Goal: Task Accomplishment & Management: Manage account settings

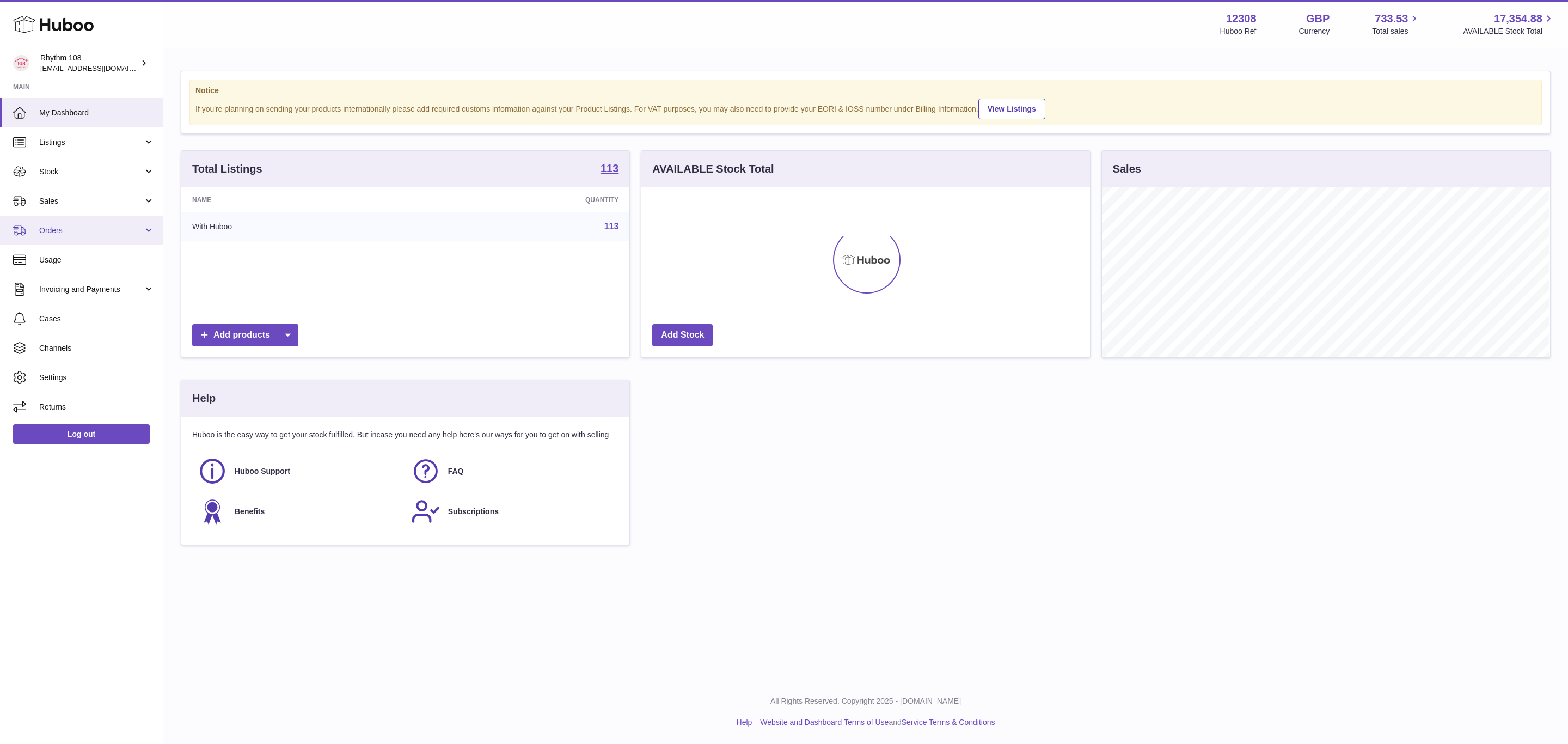
scroll to position [170, 448]
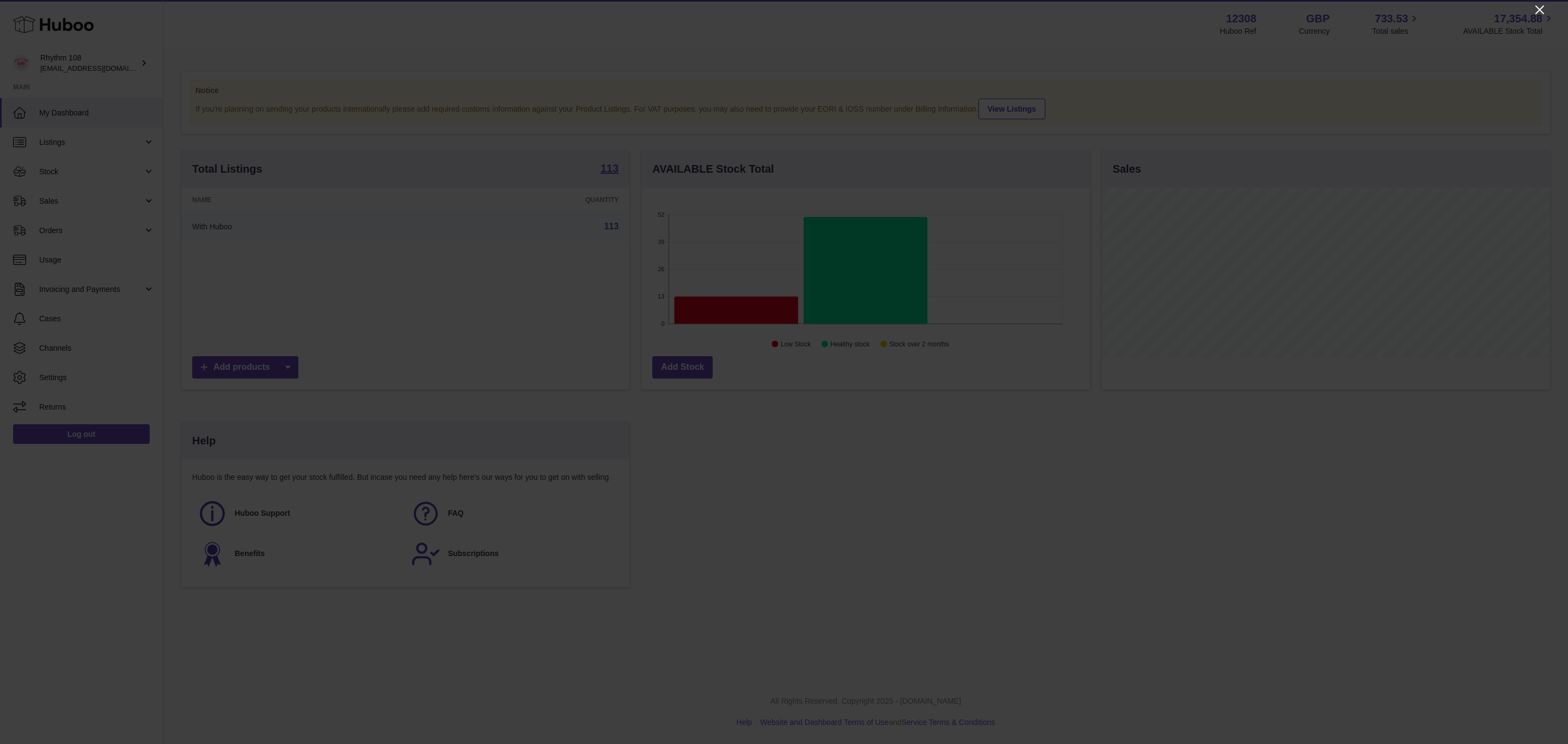
click at [1542, 5] on icon "Close" at bounding box center [1540, 10] width 13 height 13
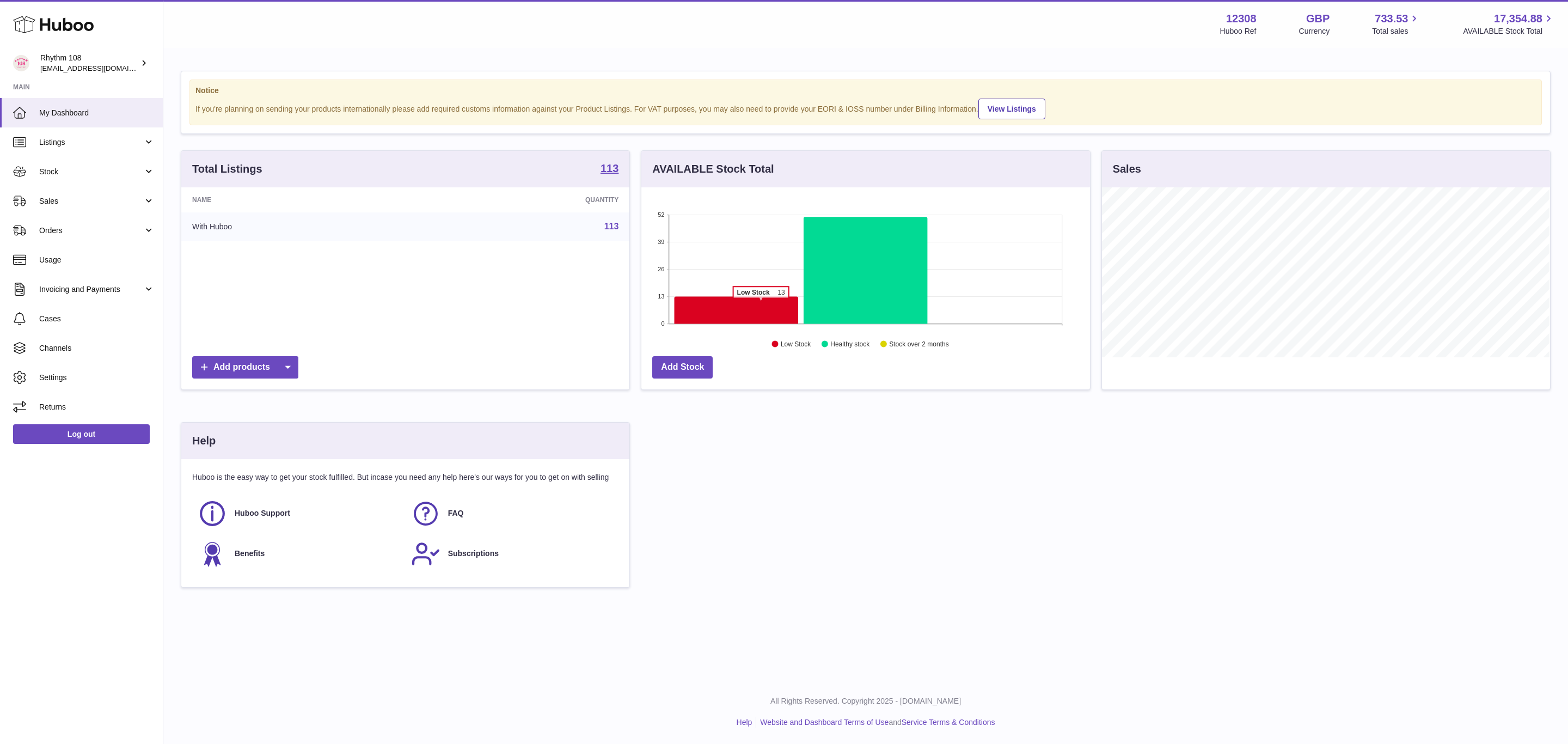
click at [761, 305] on icon at bounding box center [736, 310] width 123 height 27
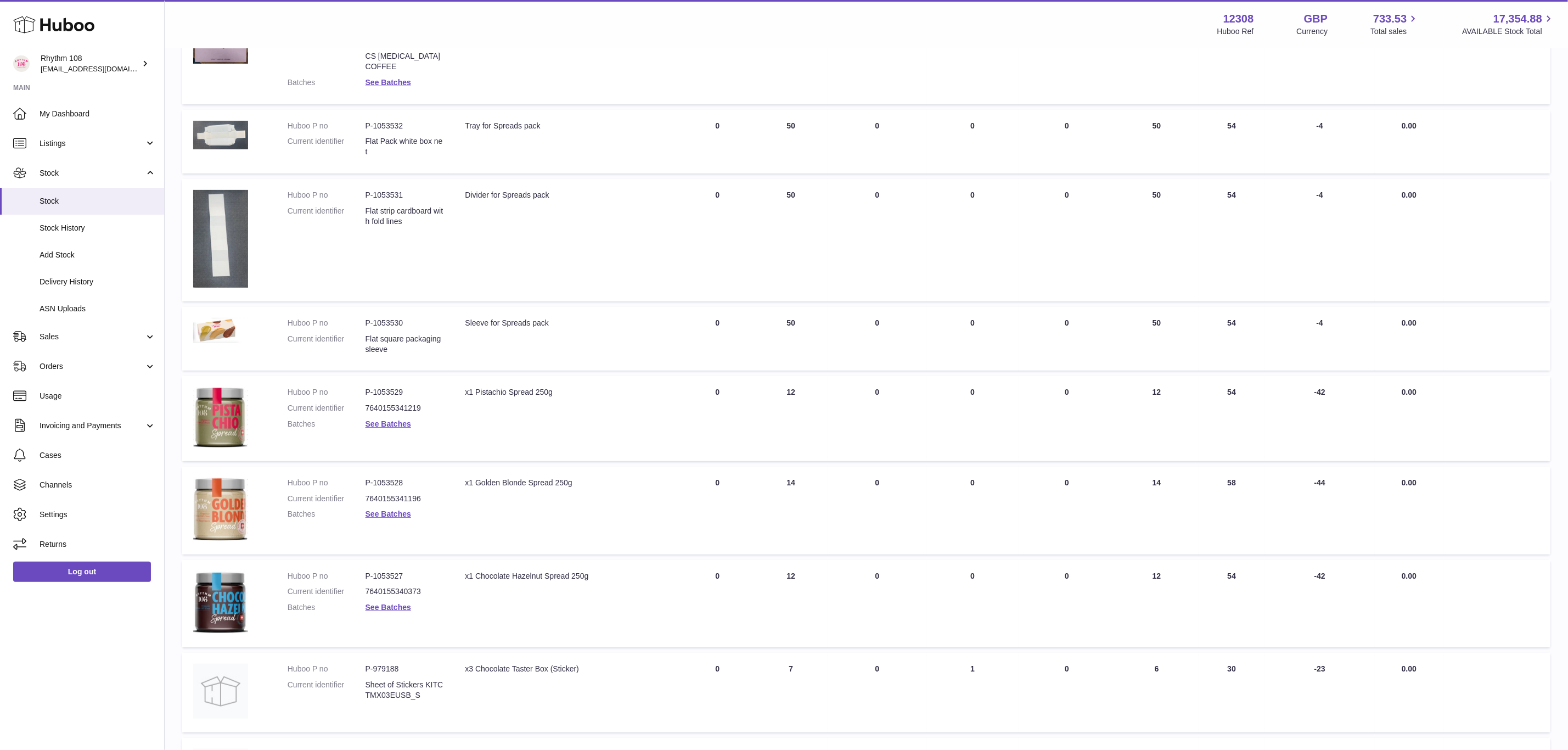
scroll to position [472, 0]
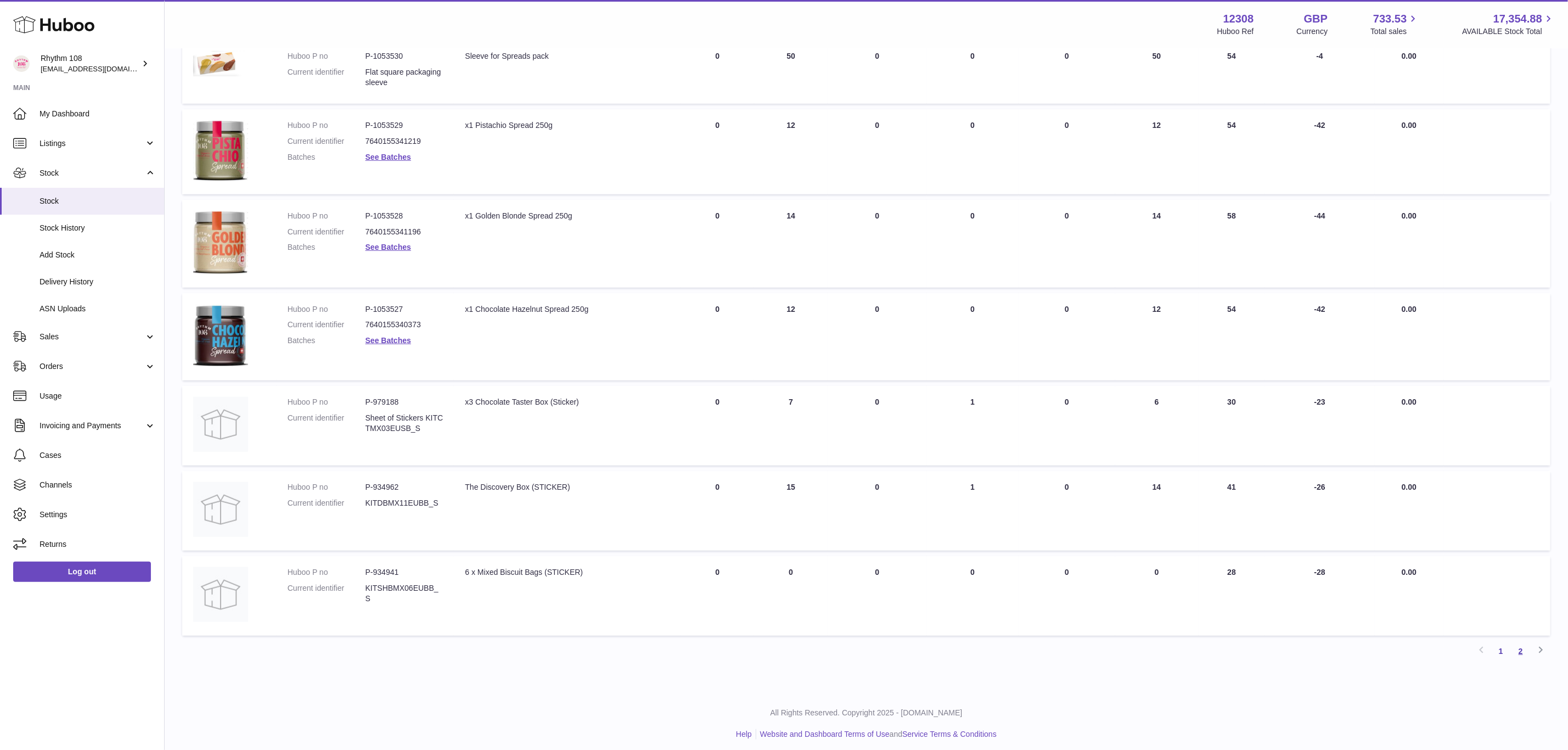
click at [1522, 643] on link "2" at bounding box center [1520, 651] width 19 height 19
